Goal: Transaction & Acquisition: Obtain resource

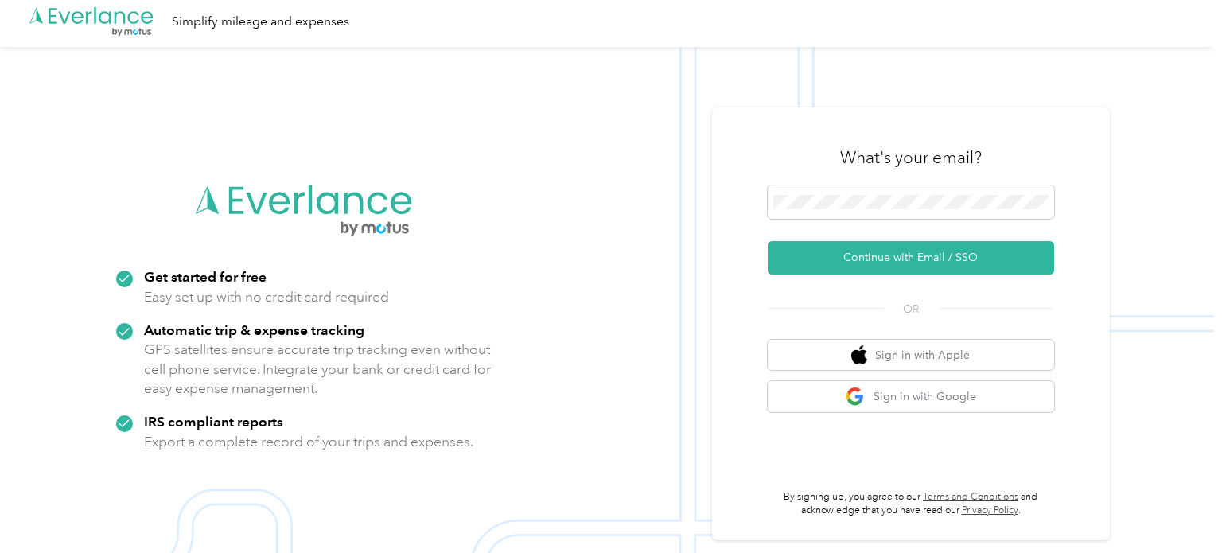
scroll to position [3, 0]
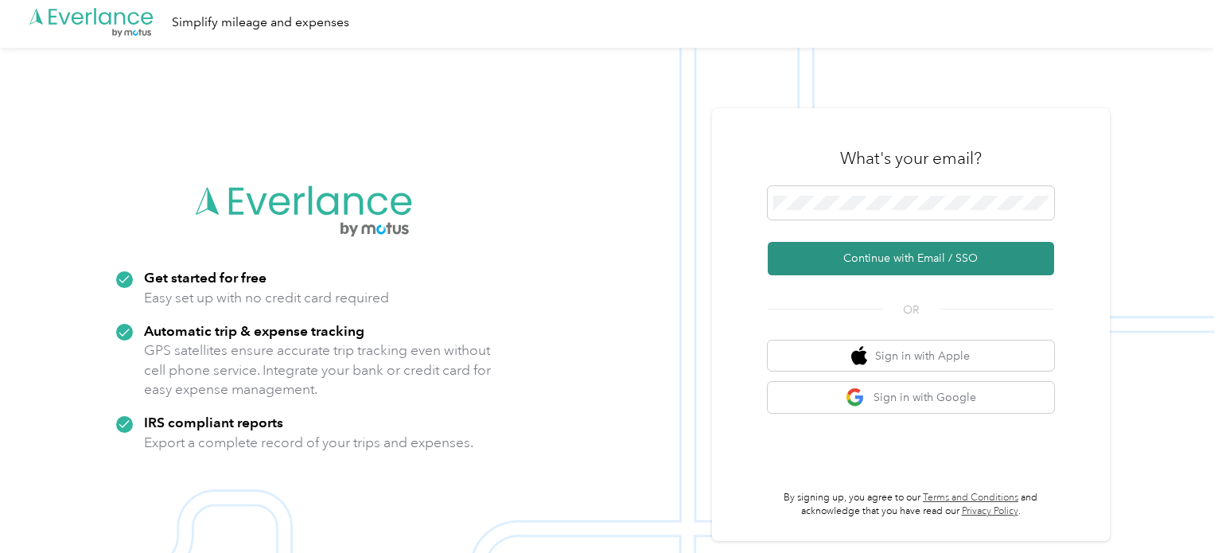
click at [930, 261] on button "Continue with Email / SSO" at bounding box center [910, 258] width 286 height 33
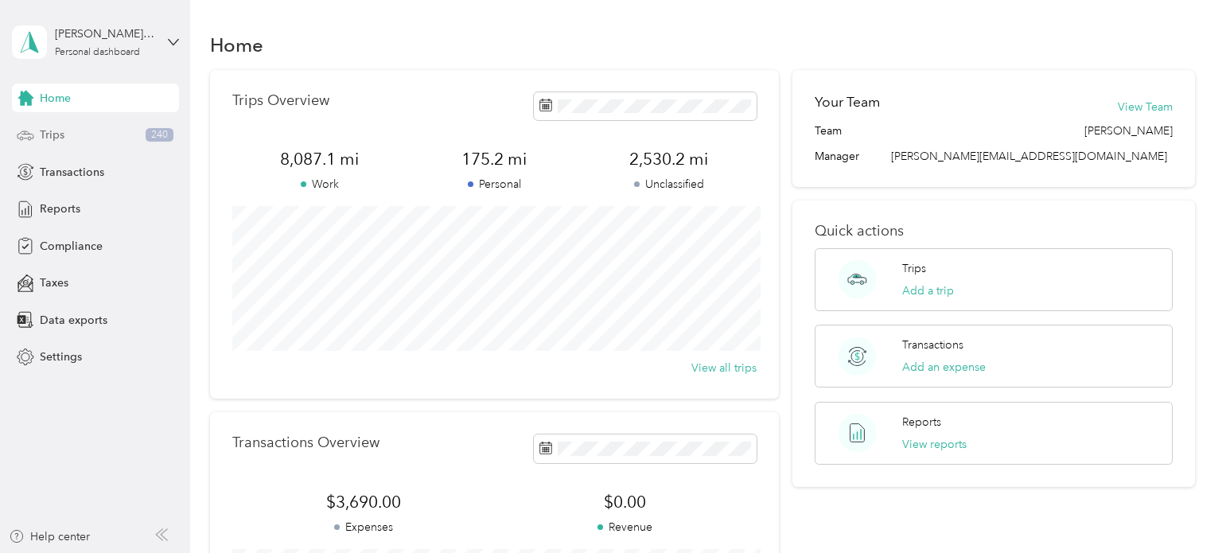
click at [75, 134] on div "Trips 240" at bounding box center [95, 135] width 167 height 29
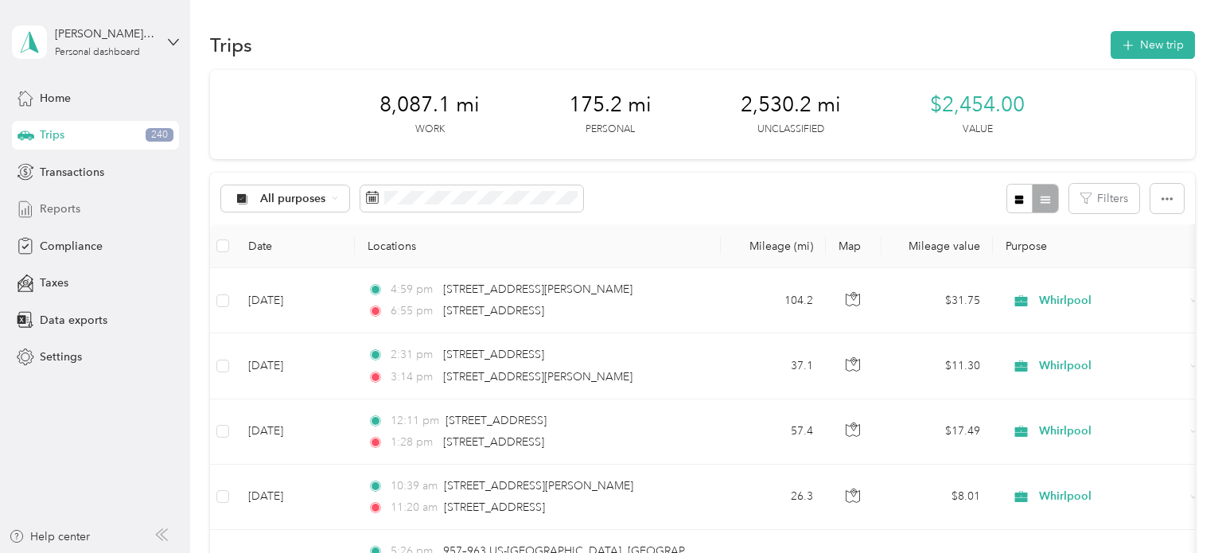
click at [62, 202] on span "Reports" at bounding box center [60, 208] width 41 height 17
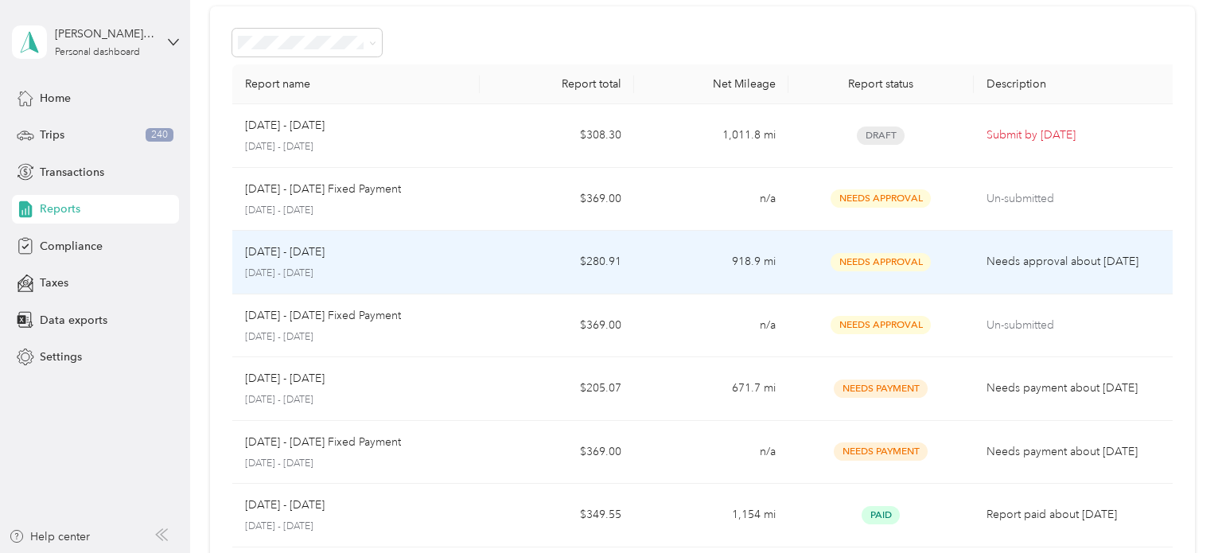
scroll to position [66, 0]
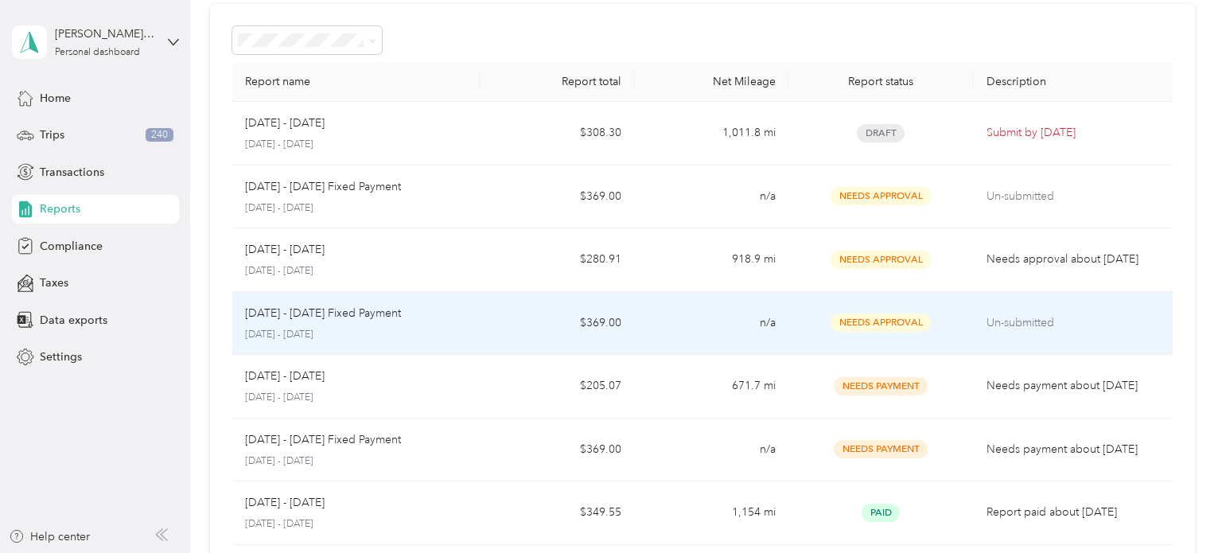
click at [338, 315] on p "[DATE] - [DATE] Fixed Payment" at bounding box center [323, 313] width 156 height 17
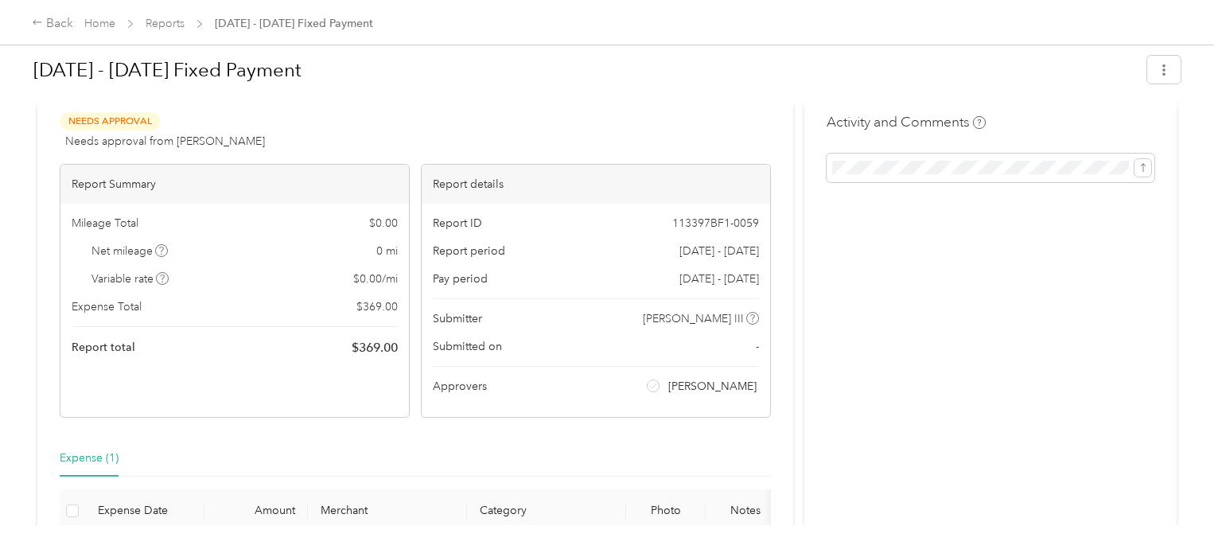
scroll to position [19, 0]
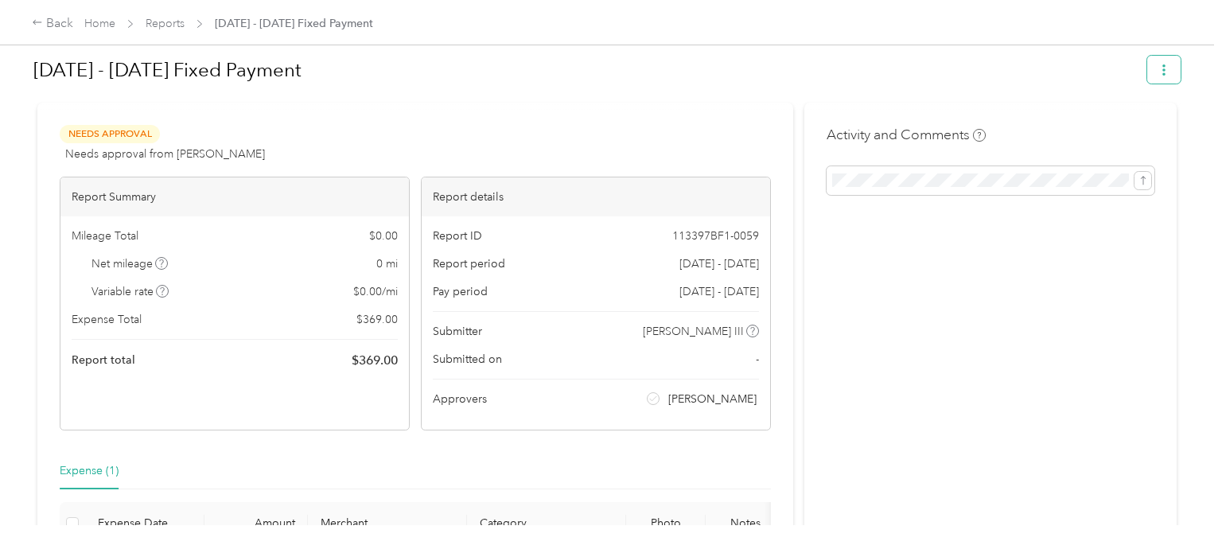
click at [1169, 67] on icon "button" at bounding box center [1163, 69] width 11 height 11
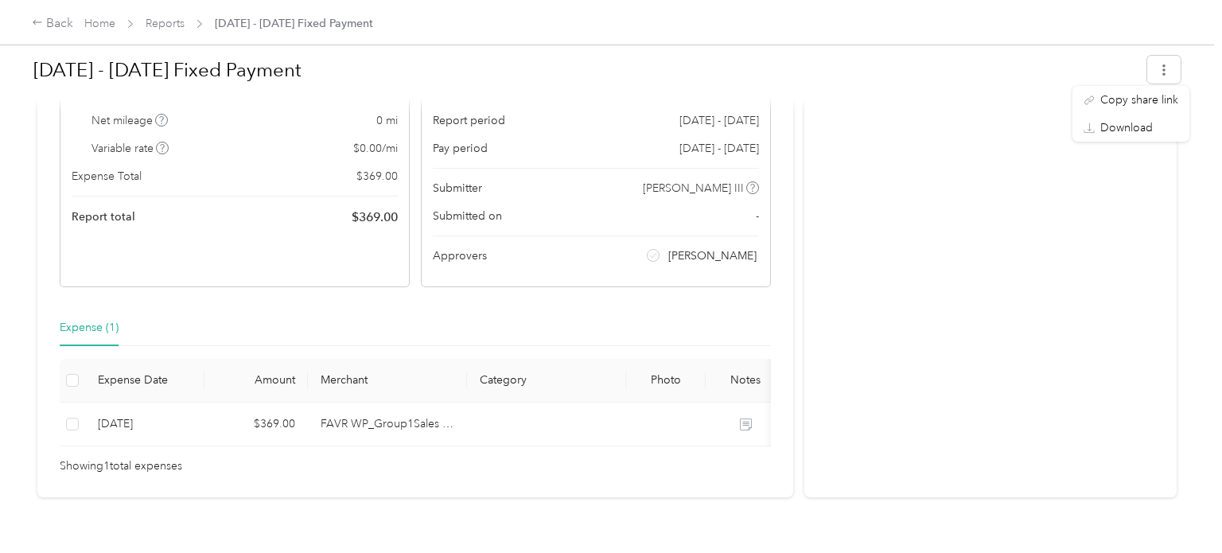
scroll to position [175, 0]
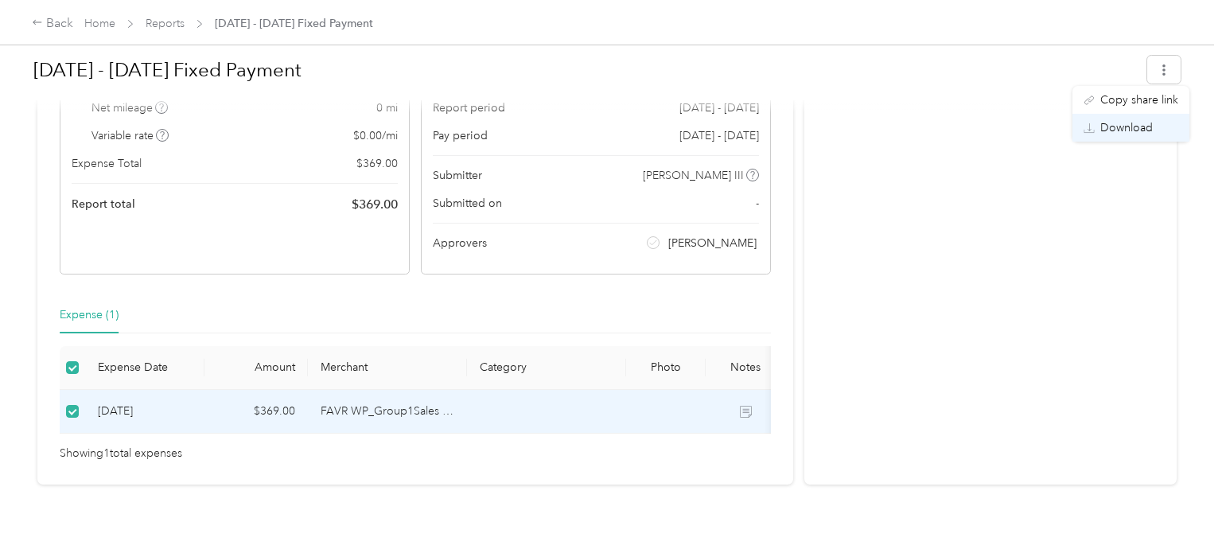
click at [1136, 127] on span "Download" at bounding box center [1126, 127] width 52 height 17
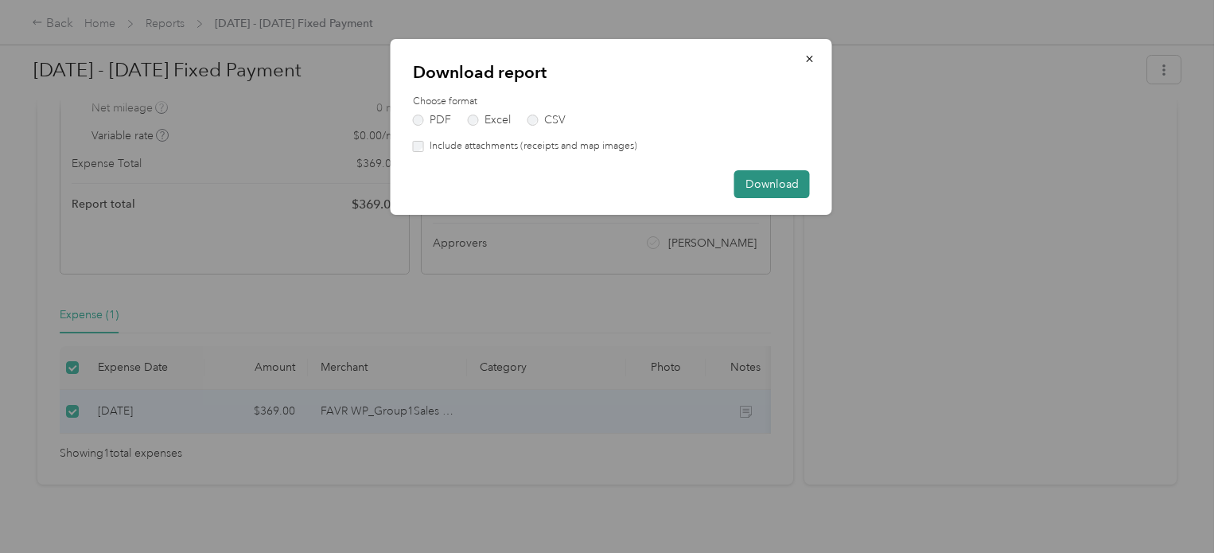
click at [782, 184] on button "Download" at bounding box center [772, 184] width 76 height 28
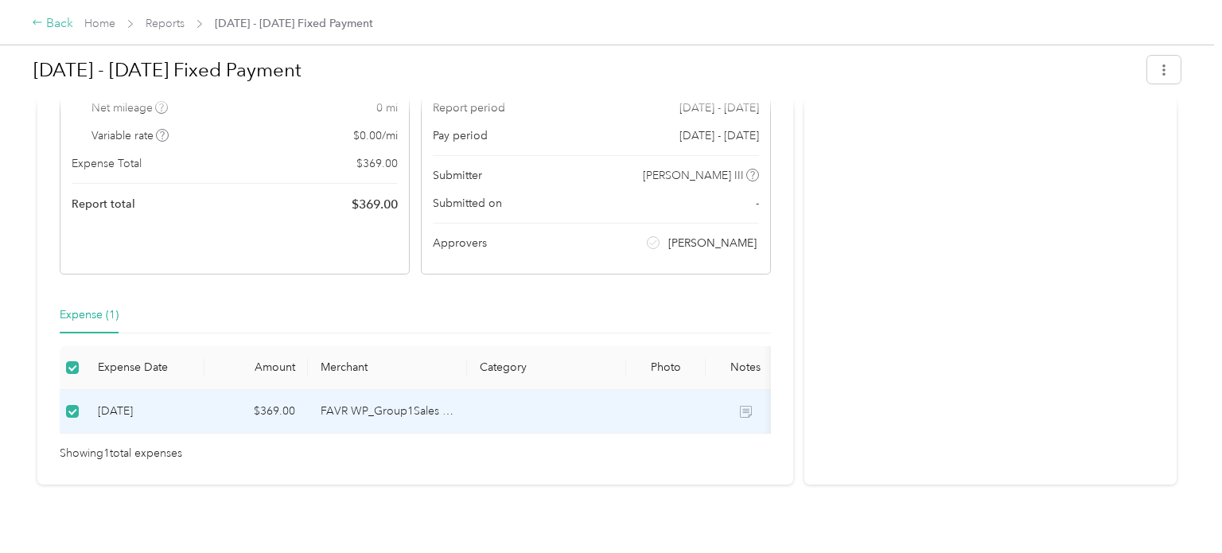
click at [49, 25] on div "Back" at bounding box center [52, 23] width 41 height 19
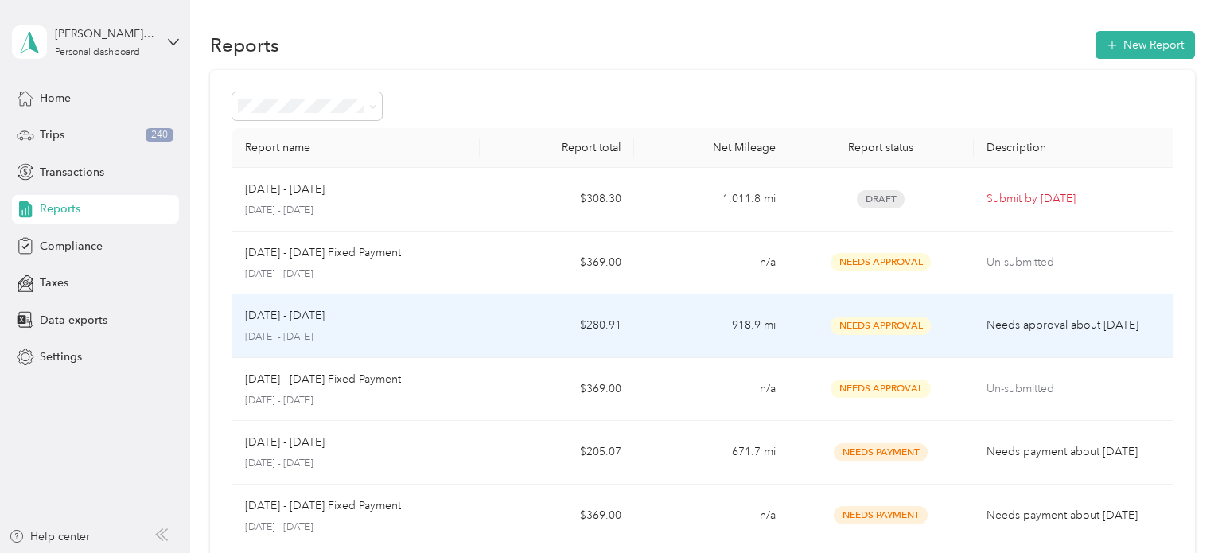
click at [308, 313] on p "[DATE] - [DATE]" at bounding box center [285, 315] width 80 height 17
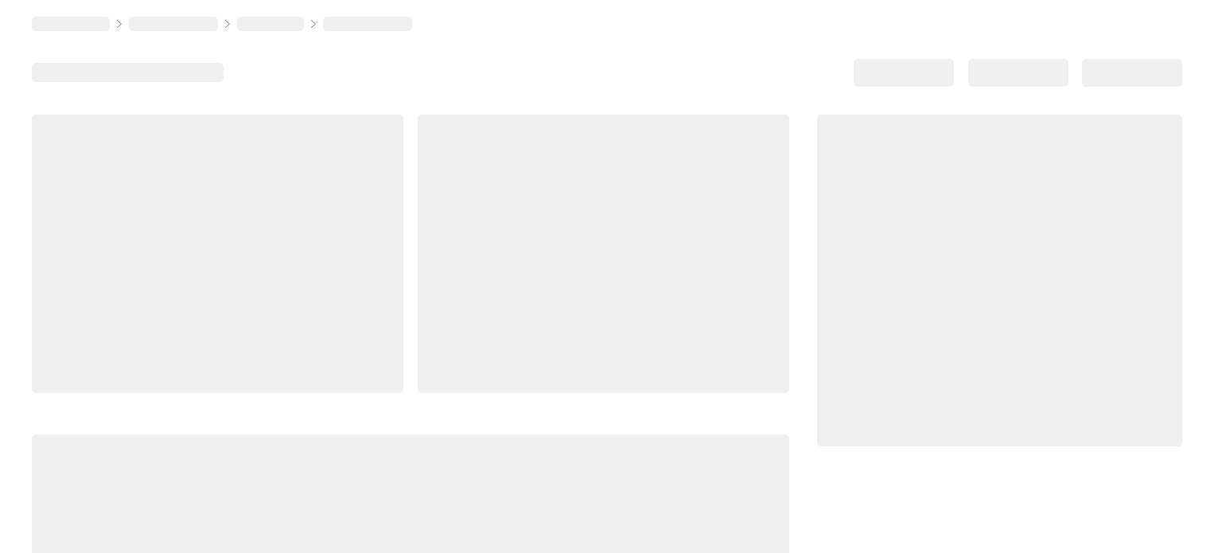
click at [308, 313] on div at bounding box center [217, 254] width 371 height 278
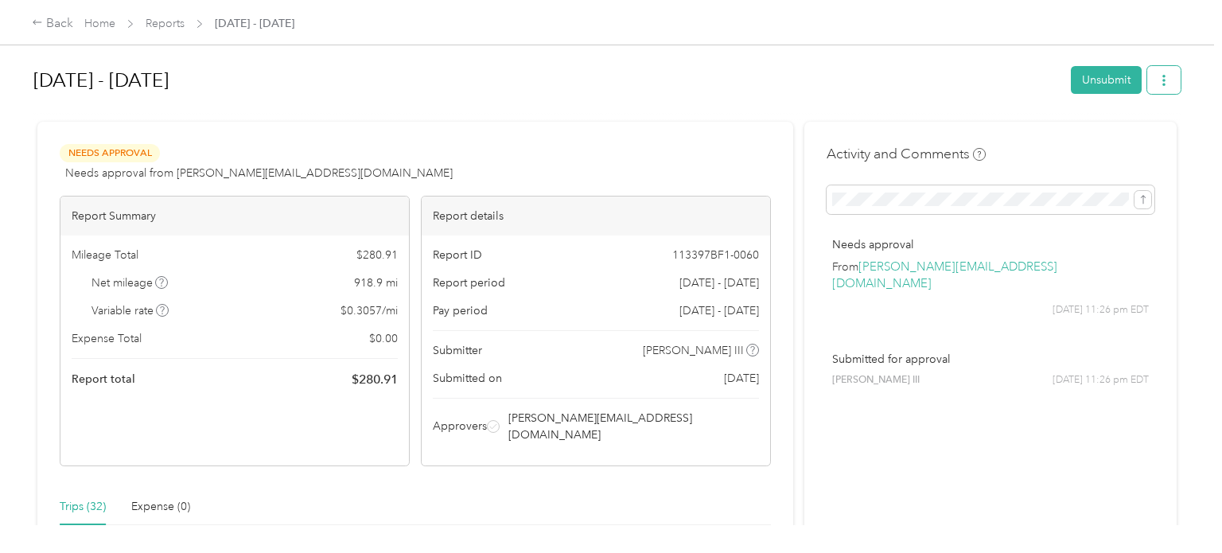
click at [1169, 81] on icon "button" at bounding box center [1163, 80] width 11 height 11
click at [1131, 137] on span "Download" at bounding box center [1126, 138] width 52 height 17
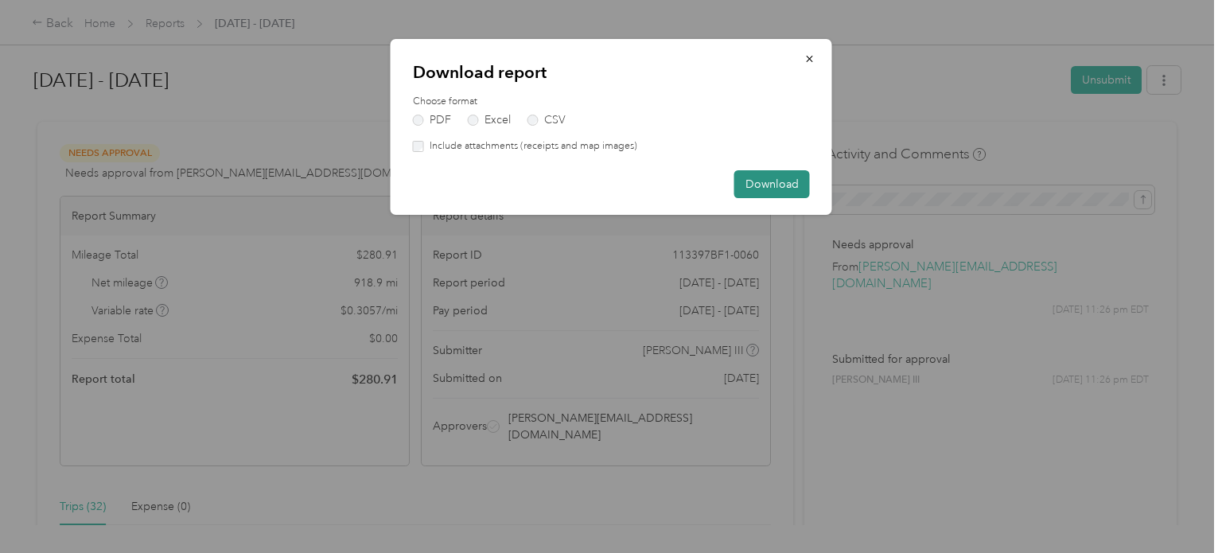
click at [777, 184] on button "Download" at bounding box center [772, 184] width 76 height 28
